Goal: Contribute content: Add original content to the website for others to see

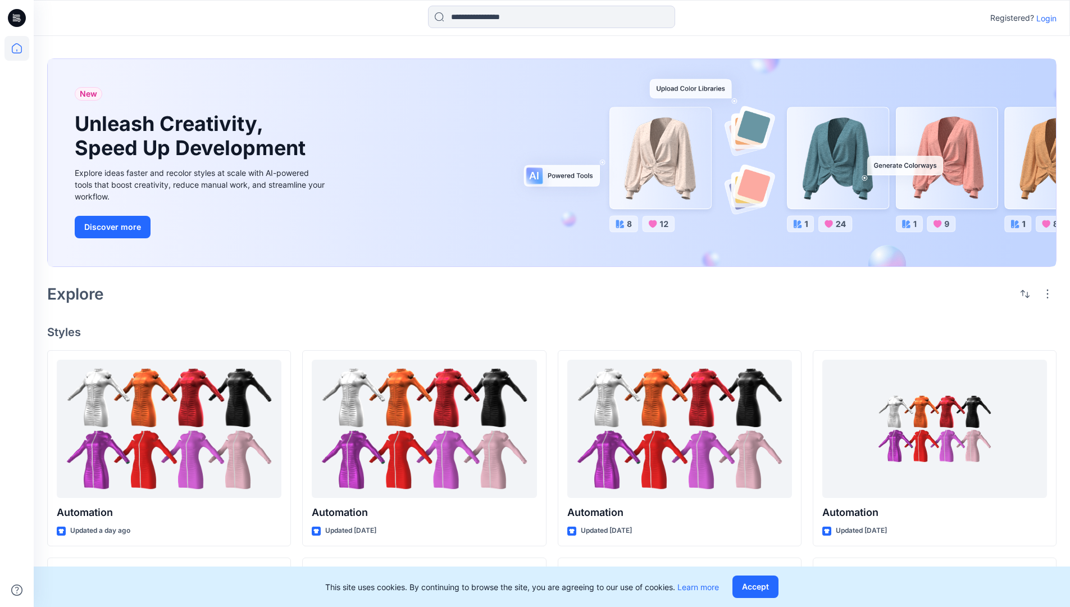
click at [1044, 18] on p "Login" at bounding box center [1046, 18] width 20 height 12
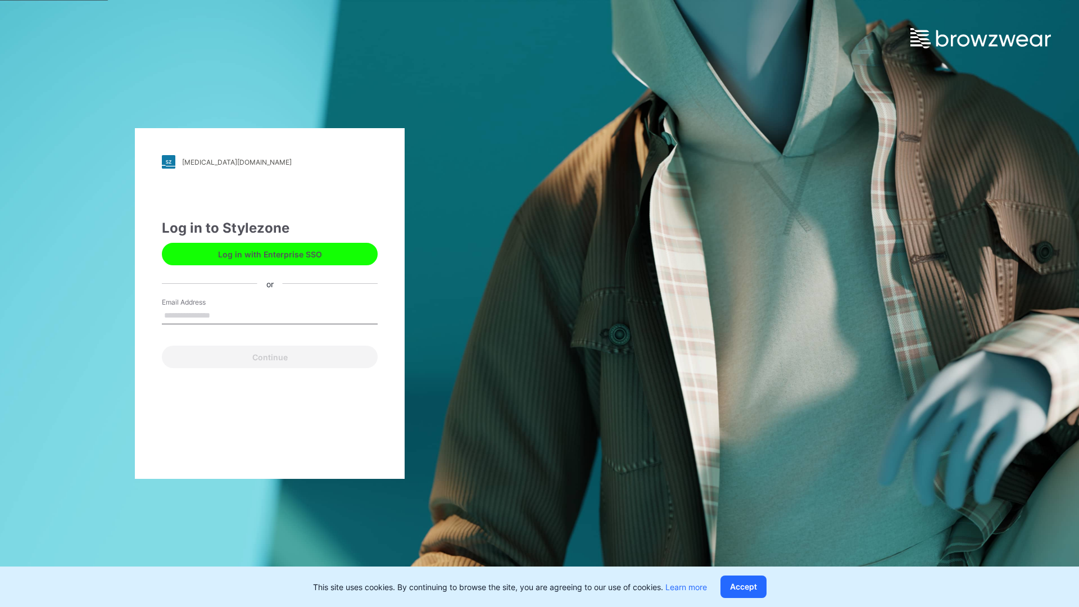
click at [222, 315] on input "Email Address" at bounding box center [270, 315] width 216 height 17
type input "**********"
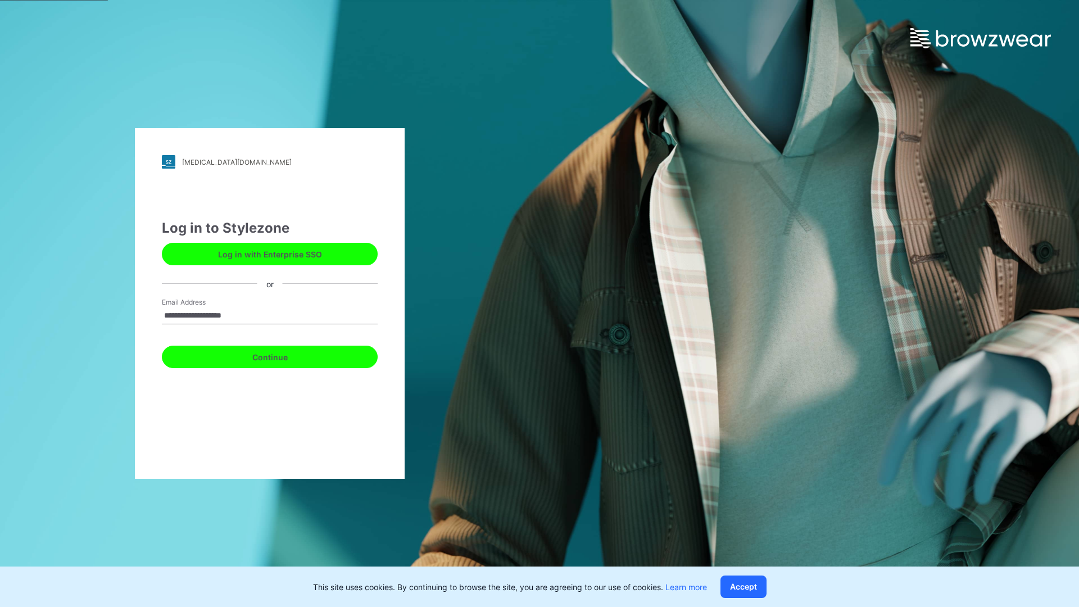
click at [282, 355] on button "Continue" at bounding box center [270, 356] width 216 height 22
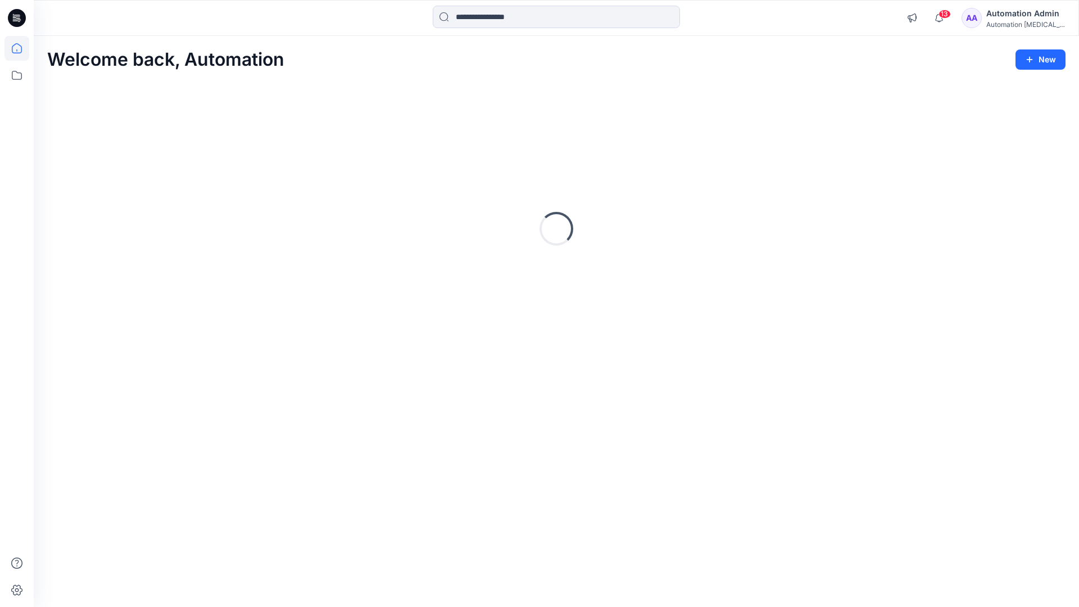
click at [21, 48] on icon at bounding box center [17, 48] width 10 height 10
click at [1031, 62] on icon "button" at bounding box center [1029, 59] width 9 height 9
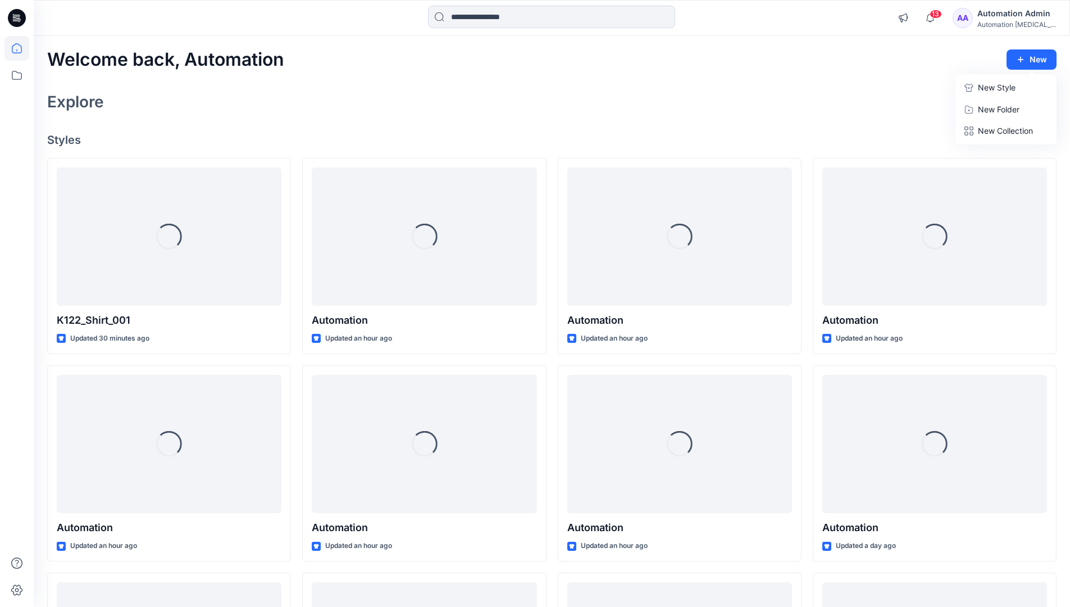
click at [975, 89] on button "New Style" at bounding box center [1006, 87] width 97 height 22
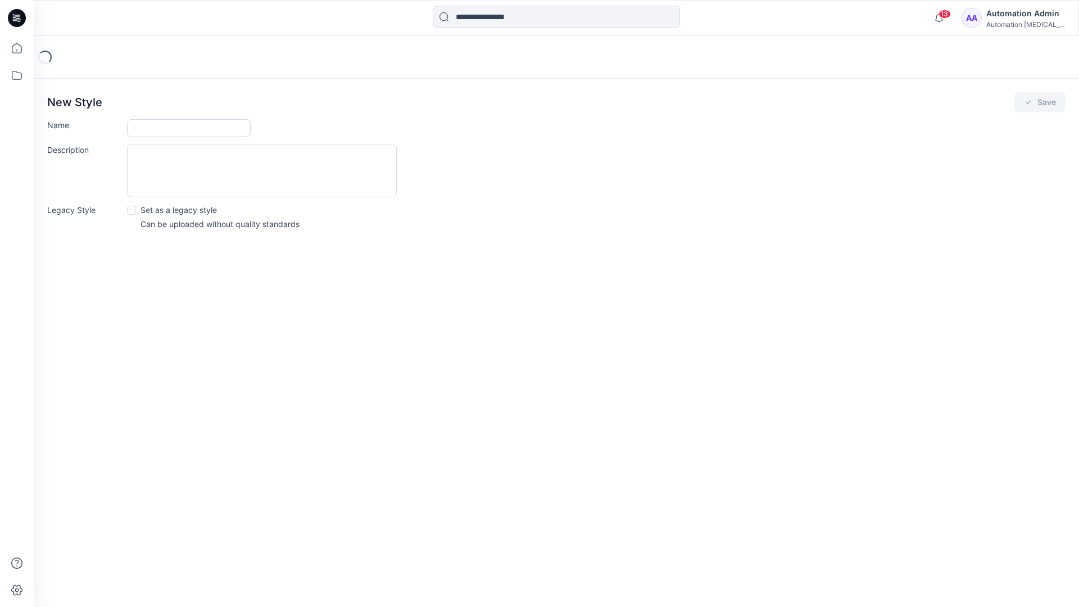
click at [149, 125] on input "Name" at bounding box center [189, 128] width 124 height 18
type input "**********"
click at [1051, 102] on button "Save" at bounding box center [1039, 102] width 51 height 20
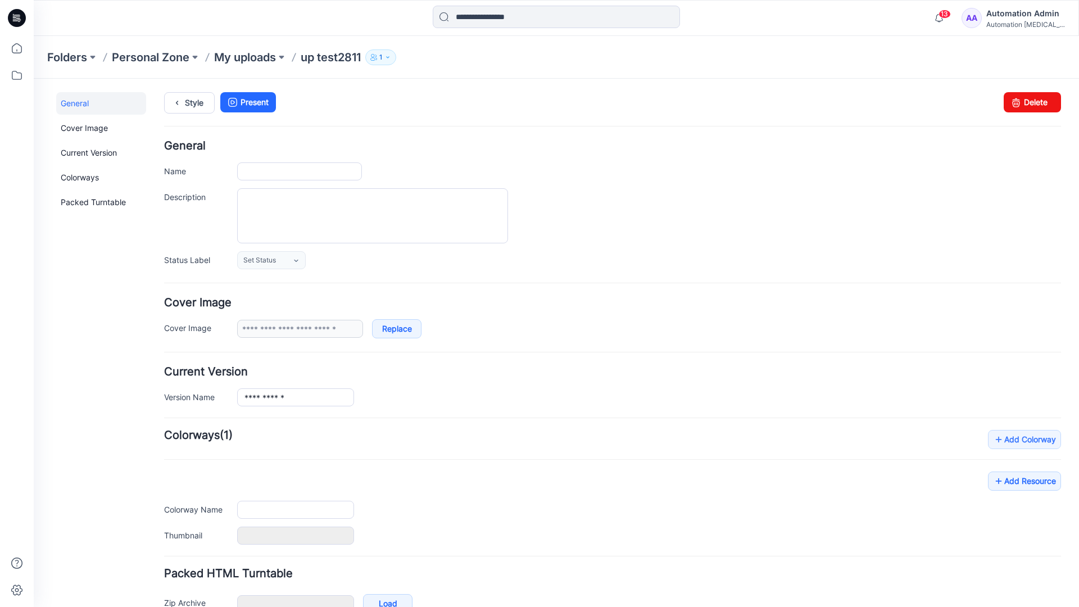
type input "**********"
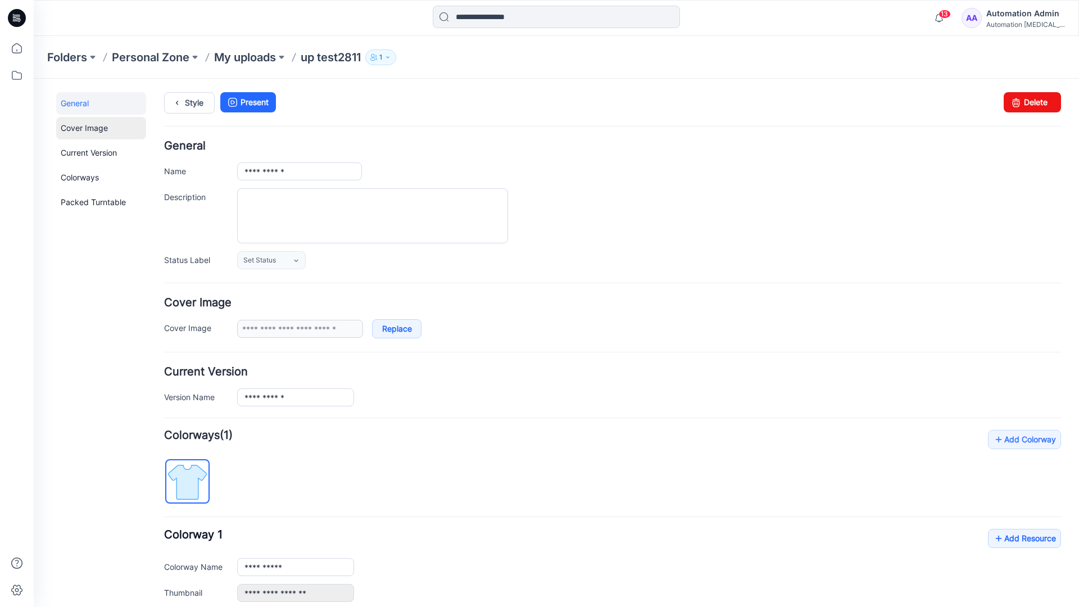
click at [83, 127] on link "Cover Image" at bounding box center [101, 128] width 90 height 22
click at [78, 150] on link "Current Version" at bounding box center [101, 153] width 90 height 22
click at [82, 176] on link "Colorways" at bounding box center [101, 177] width 90 height 22
click at [85, 203] on link "Packed Turntable" at bounding box center [101, 202] width 90 height 22
click at [1016, 106] on link "Delete" at bounding box center [1031, 102] width 57 height 20
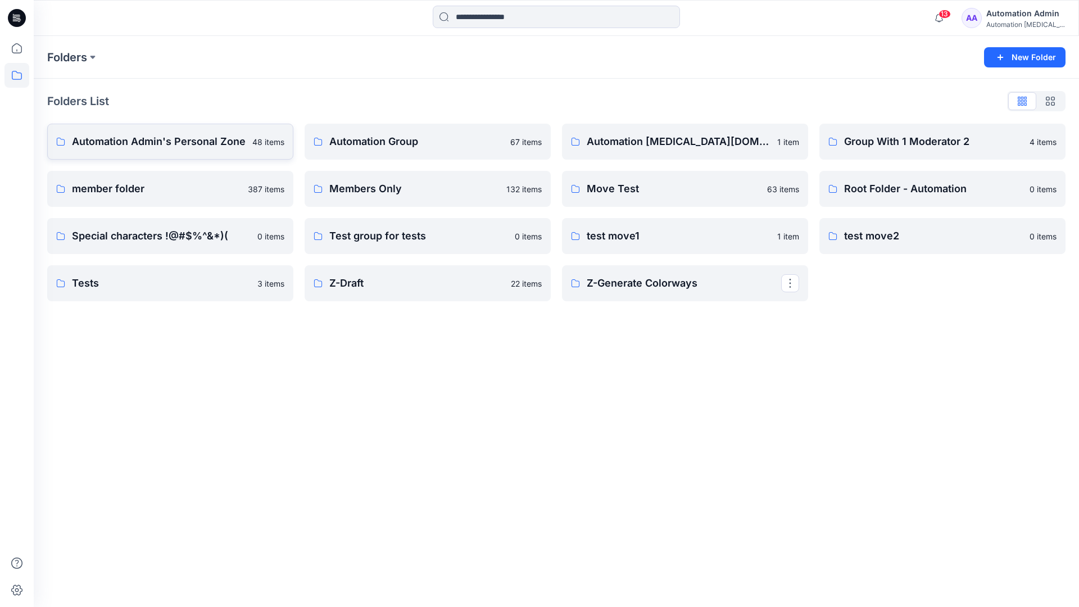
click at [179, 145] on p "Automation Admin's Personal Zone" at bounding box center [159, 142] width 174 height 16
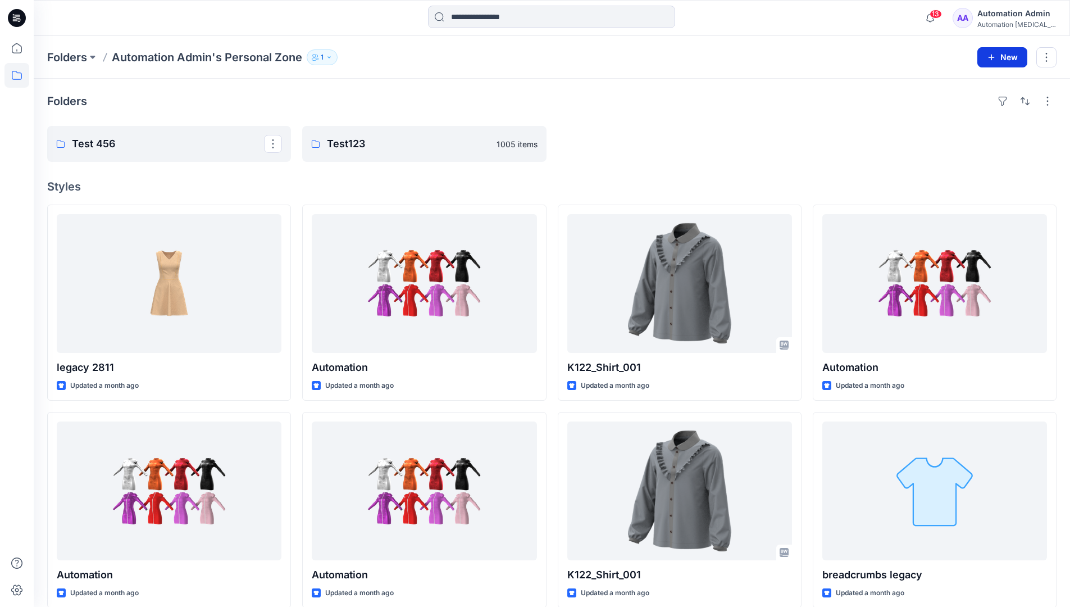
click at [990, 55] on icon "button" at bounding box center [991, 57] width 9 height 9
click at [980, 84] on p "New Style" at bounding box center [968, 85] width 38 height 13
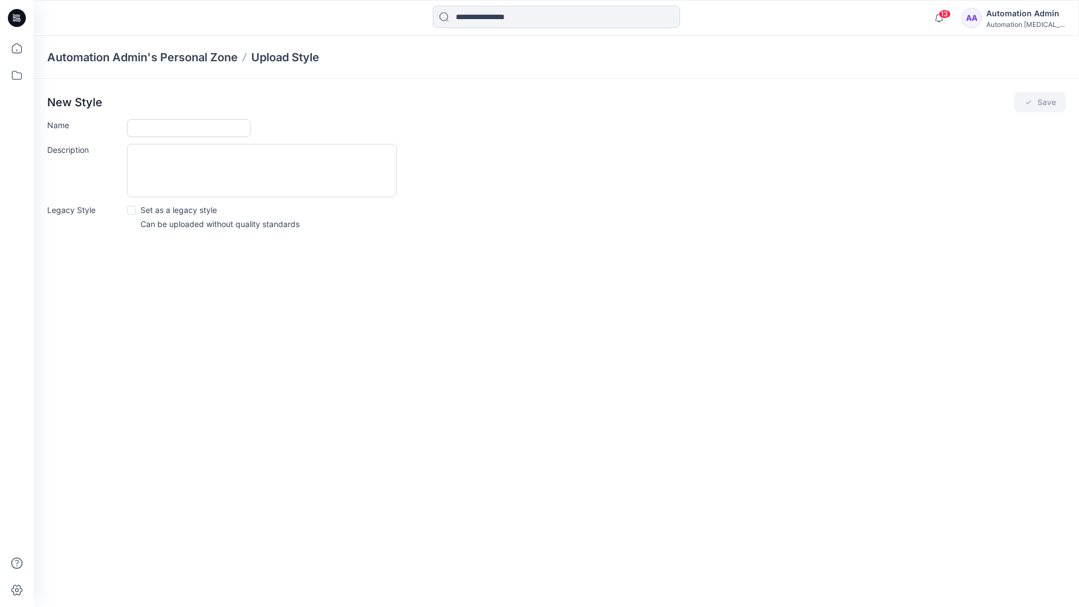
click at [149, 125] on input "Name" at bounding box center [189, 128] width 124 height 18
type input "**********"
click at [133, 209] on span at bounding box center [131, 210] width 9 height 9
click at [1043, 104] on button "Save" at bounding box center [1039, 102] width 51 height 20
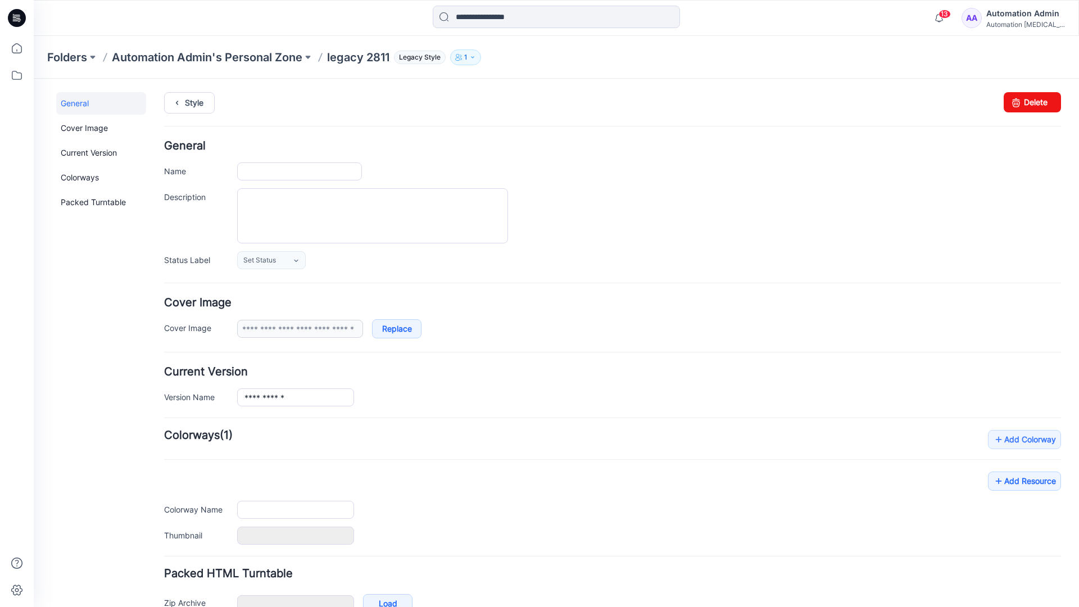
type input "**********"
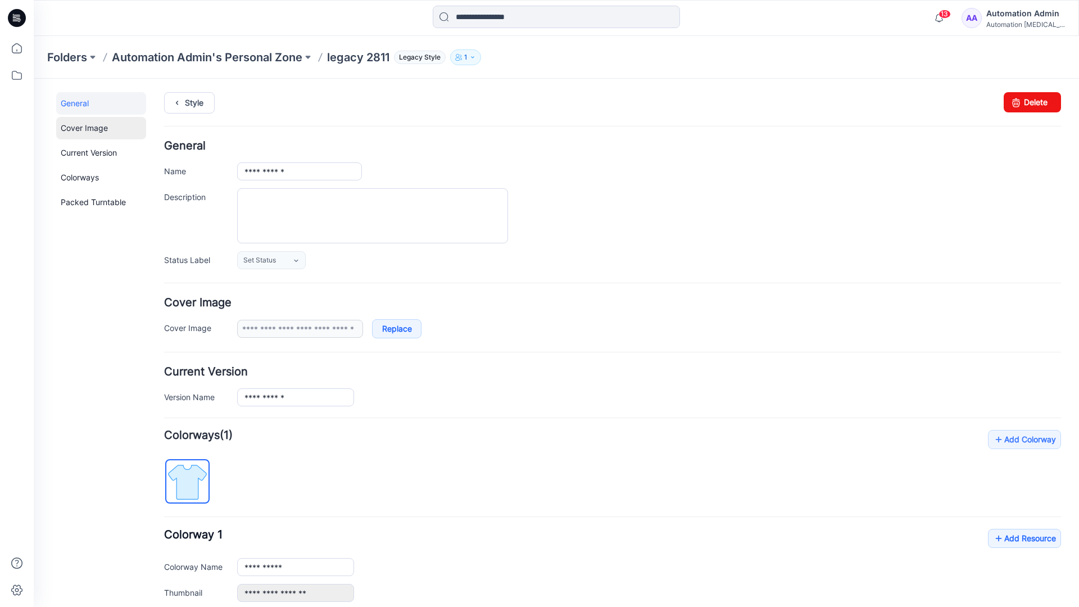
click at [85, 128] on link "Cover Image" at bounding box center [101, 128] width 90 height 22
click at [85, 156] on link "Current Version" at bounding box center [101, 153] width 90 height 22
click at [83, 176] on link "Colorways" at bounding box center [101, 177] width 90 height 22
click at [89, 202] on link "Packed Turntable" at bounding box center [101, 202] width 90 height 22
click at [1019, 101] on link "Delete" at bounding box center [1031, 102] width 57 height 20
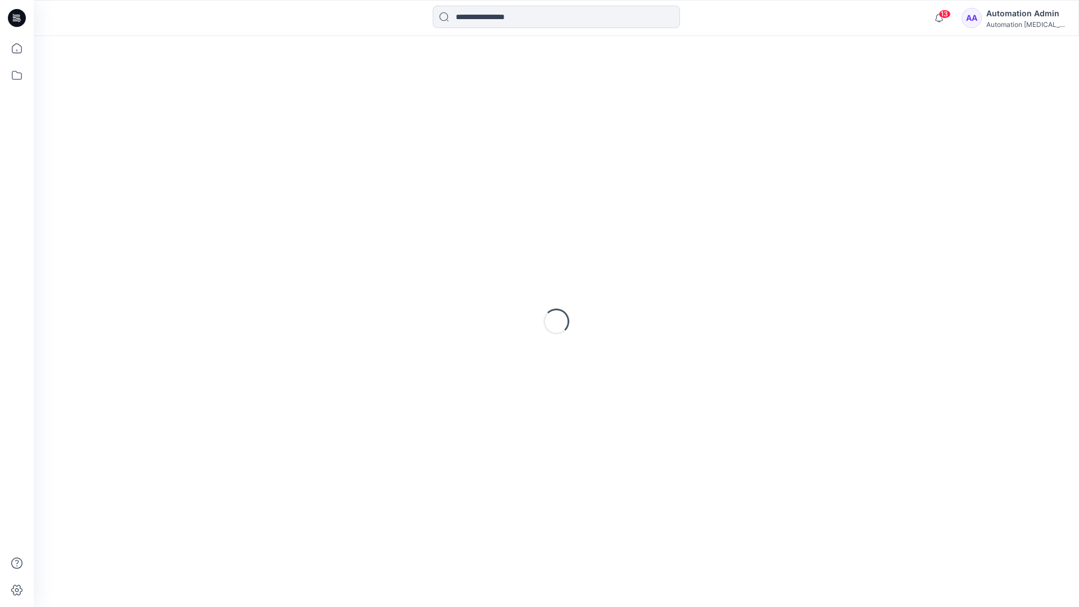
click at [1020, 24] on div "Automation [MEDICAL_DATA]..." at bounding box center [1025, 24] width 79 height 8
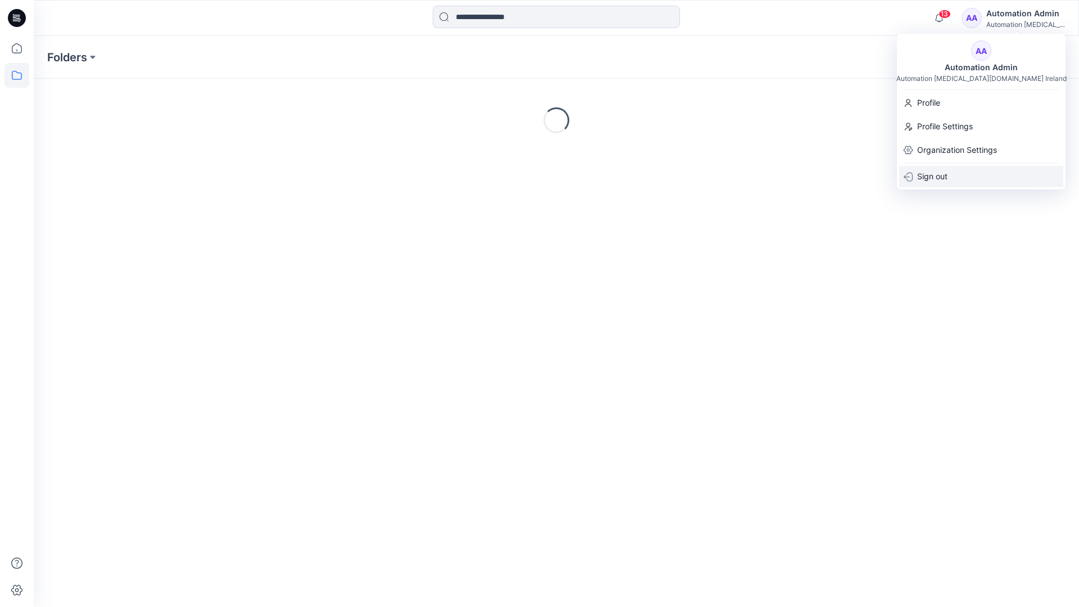
click at [938, 175] on p "Sign out" at bounding box center [932, 176] width 30 height 21
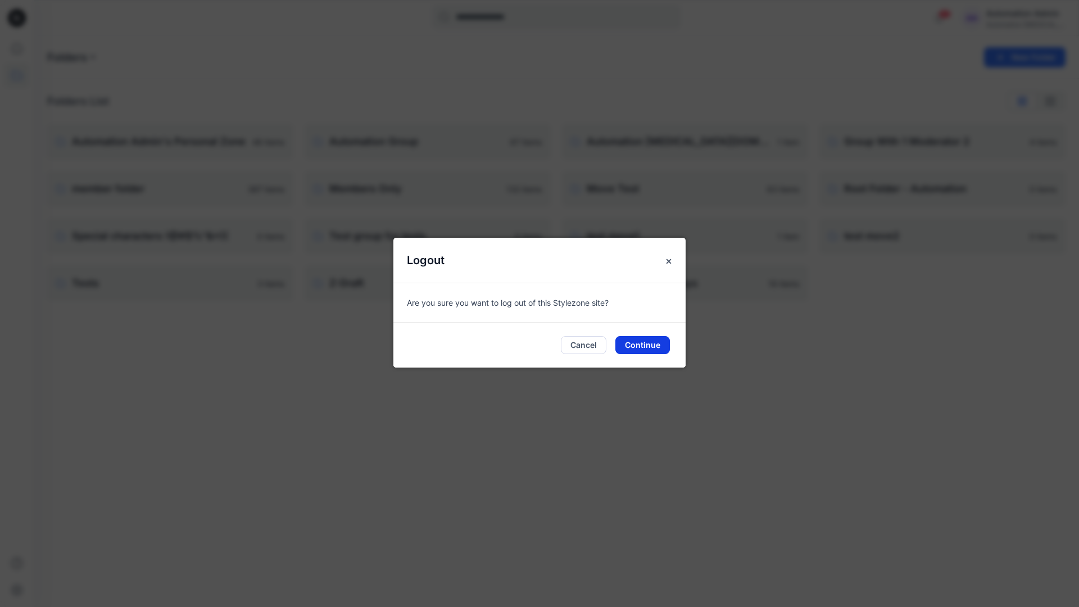
click at [654, 341] on button "Continue" at bounding box center [642, 345] width 54 height 18
